Goal: Navigation & Orientation: Find specific page/section

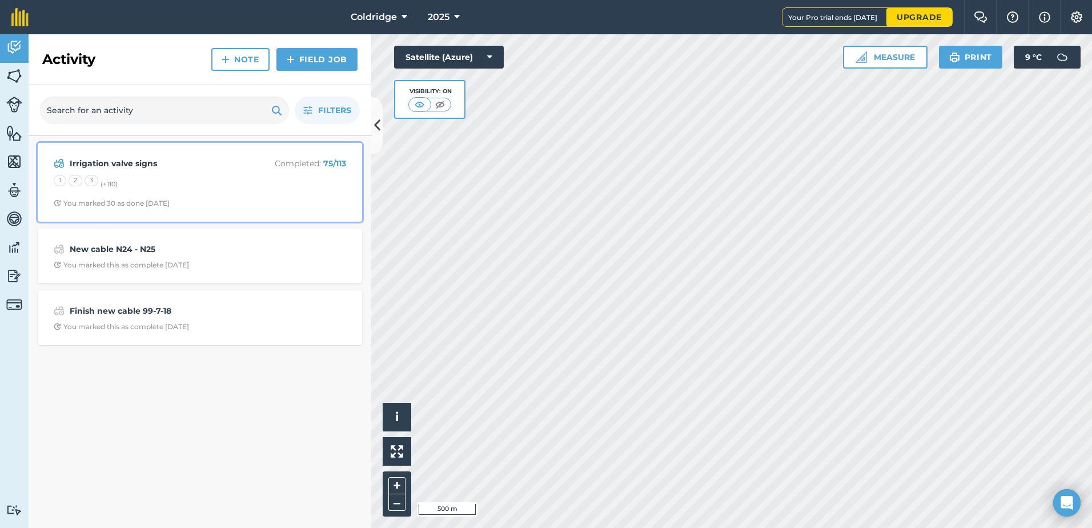
click at [269, 206] on span "You marked 30 as done 18 days ago" at bounding box center [200, 203] width 292 height 9
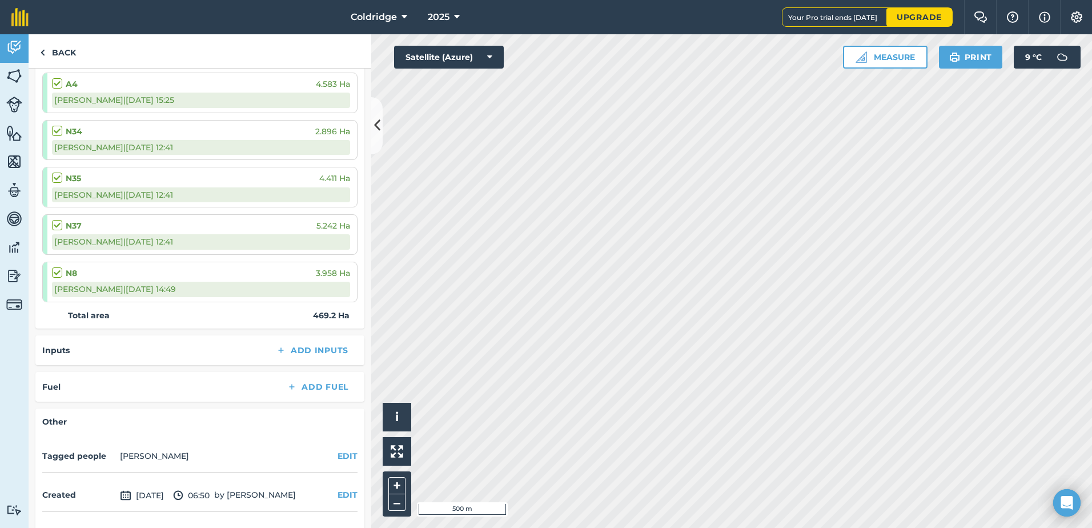
scroll to position [4700, 0]
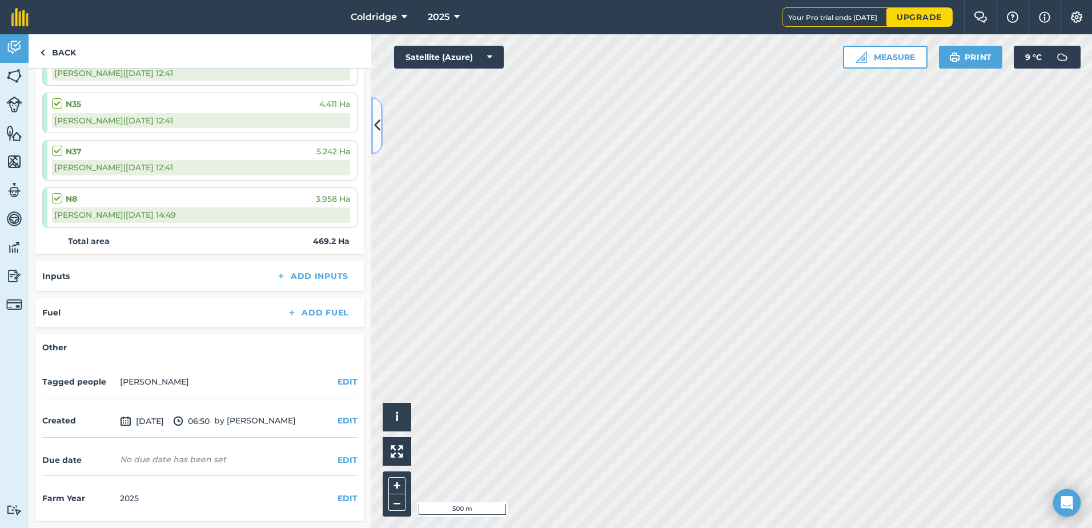
click at [376, 118] on icon at bounding box center [377, 125] width 6 height 20
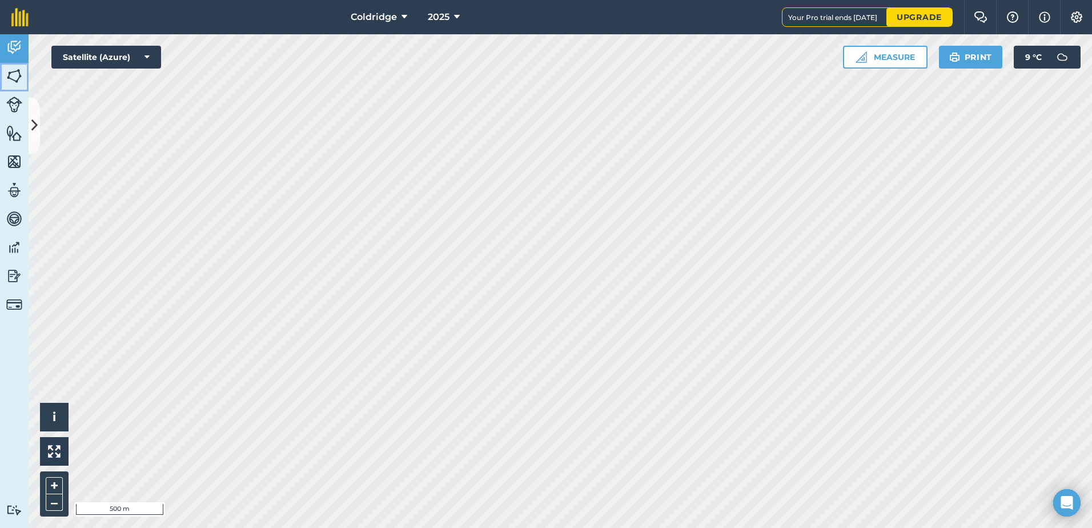
click at [10, 85] on link "Fields" at bounding box center [14, 77] width 29 height 29
